Goal: Task Accomplishment & Management: Manage account settings

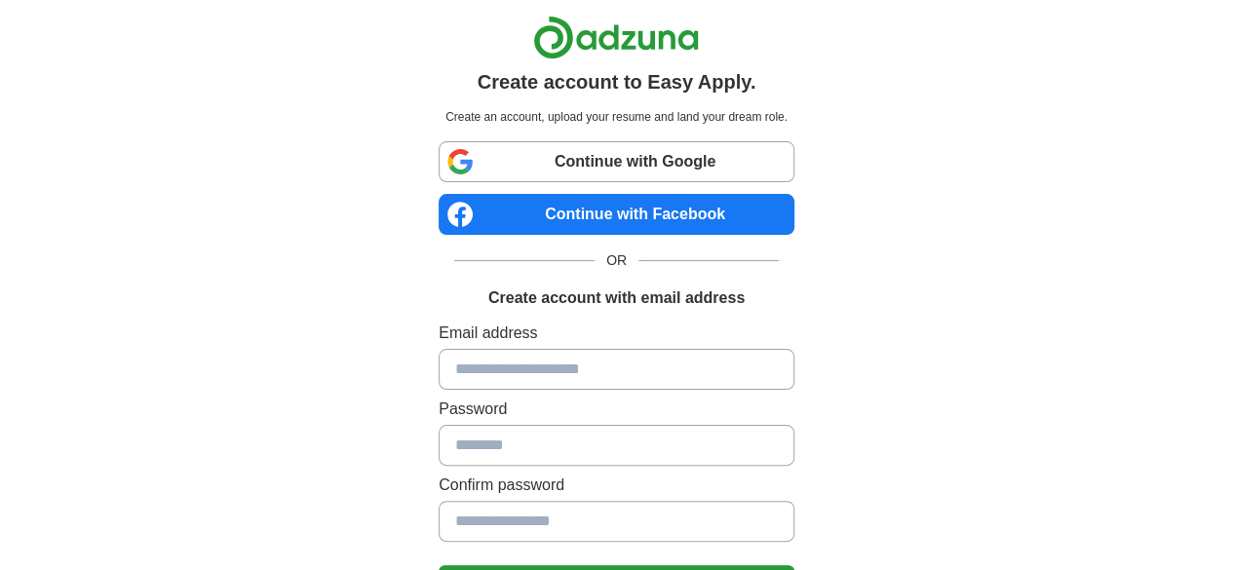
click at [516, 171] on link "Continue with Google" at bounding box center [617, 161] width 356 height 41
click at [534, 168] on link "Continue with Google" at bounding box center [617, 161] width 356 height 41
click at [541, 173] on link "Continue with Google" at bounding box center [617, 161] width 356 height 41
click at [585, 155] on link "Continue with Google" at bounding box center [617, 161] width 356 height 41
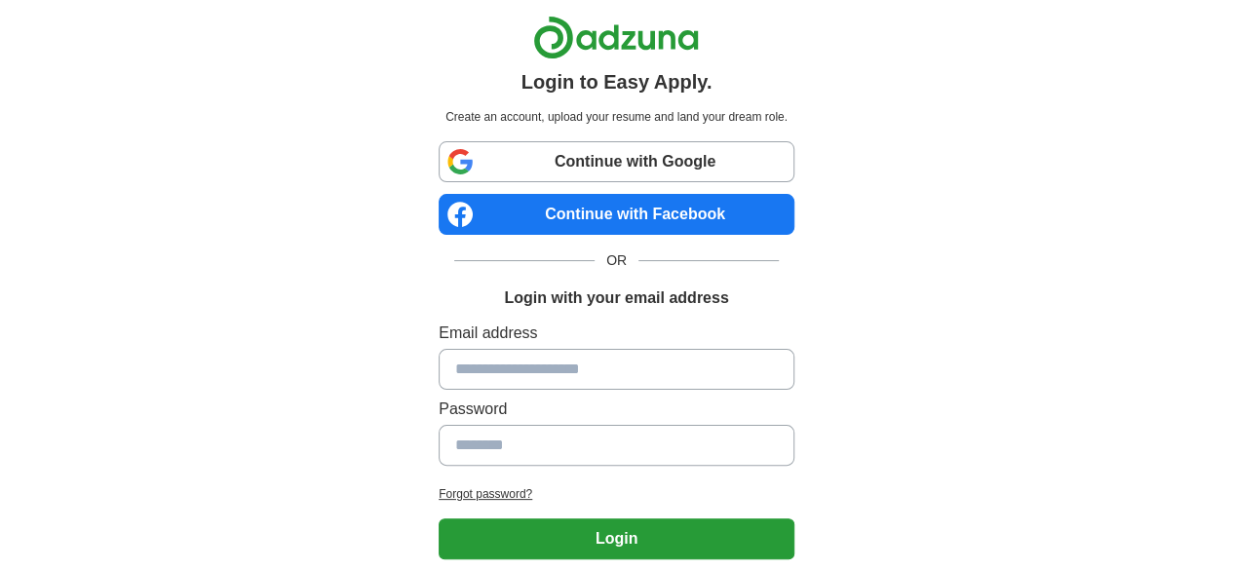
click at [503, 170] on link "Continue with Google" at bounding box center [617, 161] width 356 height 41
click at [556, 181] on div "Continue with Google Continue with Facebook OR Login with your email address" at bounding box center [617, 225] width 356 height 169
click at [556, 171] on link "Continue with Google" at bounding box center [617, 161] width 356 height 41
click at [537, 157] on link "Continue with Google" at bounding box center [617, 161] width 356 height 41
